Goal: Information Seeking & Learning: Find specific page/section

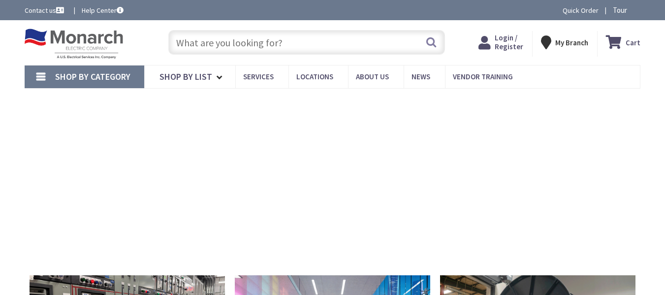
click at [220, 46] on input "text" at bounding box center [306, 42] width 277 height 25
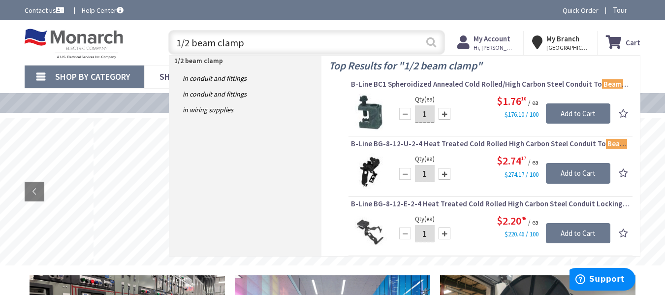
type input "1/2 beam clamp"
click at [431, 41] on button "Search" at bounding box center [431, 42] width 13 height 22
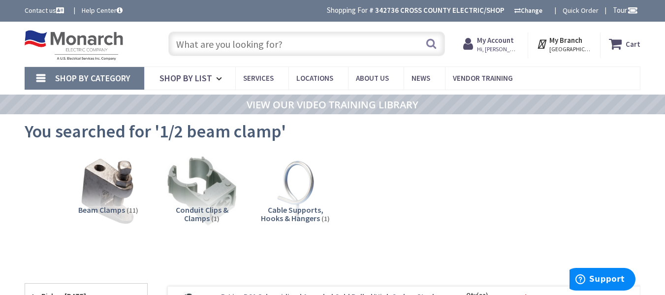
click at [256, 44] on input "text" at bounding box center [306, 43] width 277 height 25
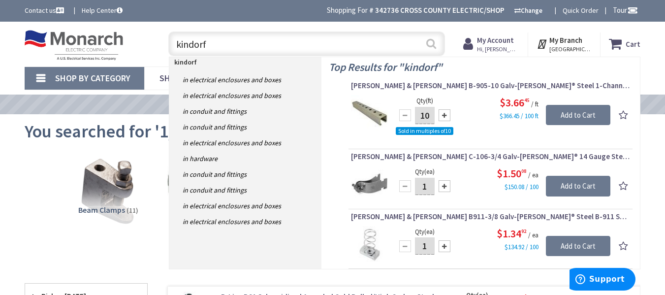
type input "kindorf"
click at [428, 43] on button "Search" at bounding box center [431, 43] width 13 height 22
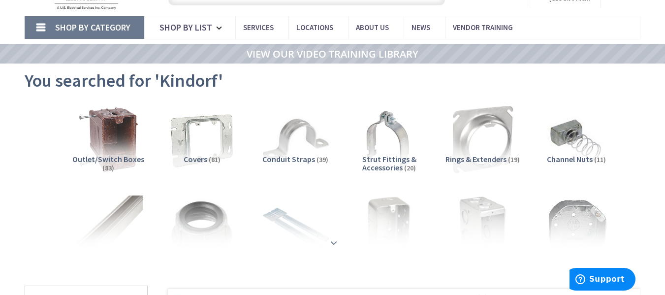
click at [332, 241] on strong at bounding box center [334, 241] width 12 height 11
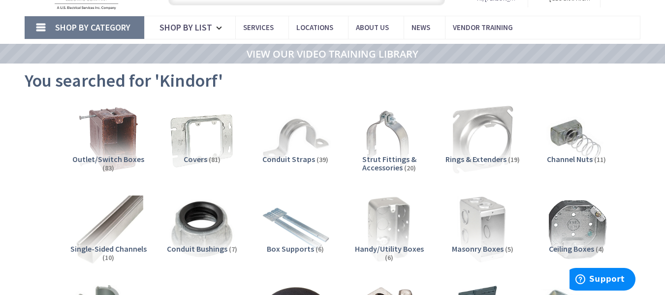
click at [119, 248] on span "Single-Sided Channels" at bounding box center [108, 249] width 76 height 10
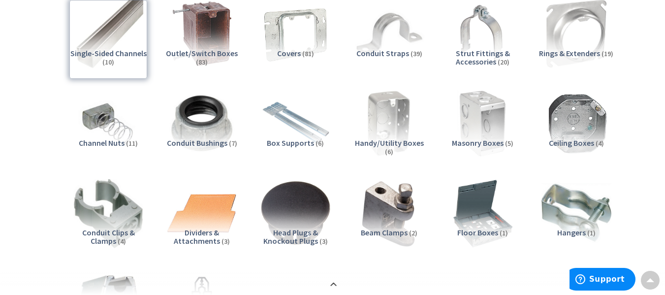
scroll to position [139, 0]
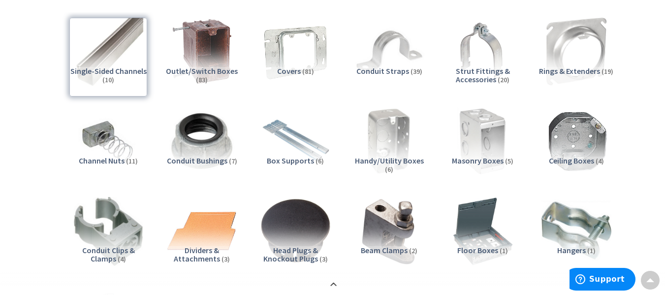
click at [483, 76] on span "Strut Fittings & Accessories" at bounding box center [483, 75] width 54 height 19
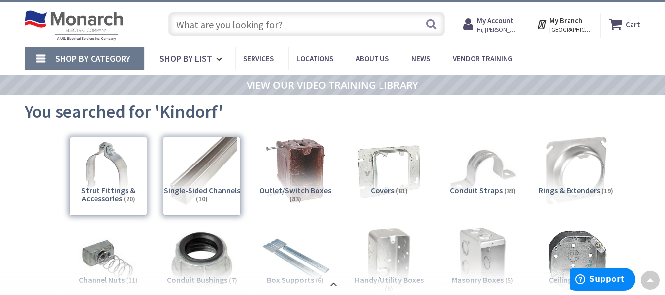
scroll to position [0, 0]
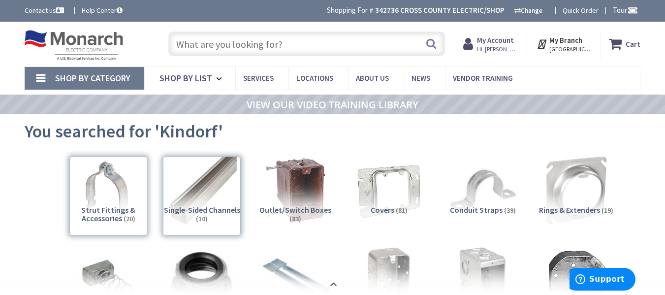
click at [271, 48] on input "text" at bounding box center [306, 43] width 277 height 25
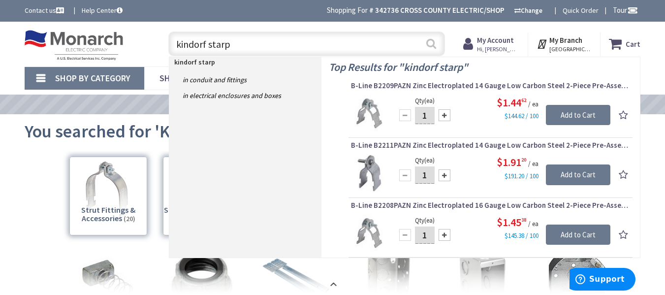
type input "kindorf starp"
click at [426, 42] on button "Search" at bounding box center [431, 43] width 13 height 22
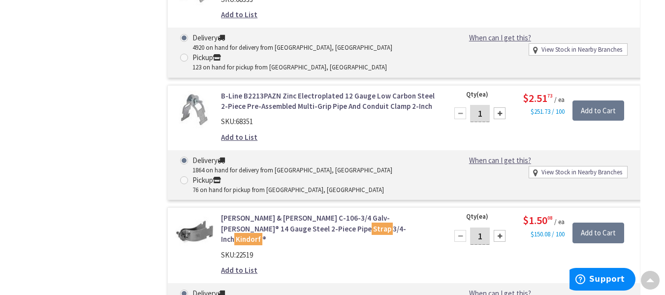
scroll to position [838, 0]
